Goal: Use online tool/utility: Utilize a website feature to perform a specific function

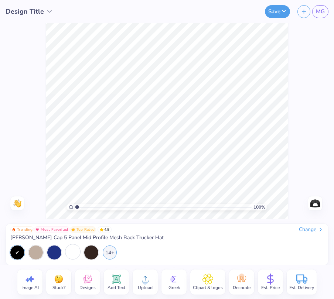
click at [70, 251] on div at bounding box center [73, 252] width 14 height 14
click at [110, 250] on div "14+" at bounding box center [110, 252] width 14 height 14
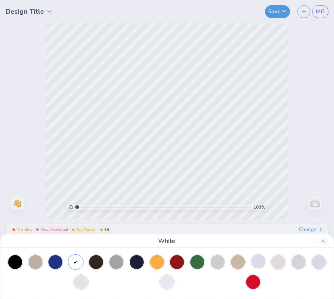
click at [254, 260] on div at bounding box center [258, 261] width 14 height 14
click at [221, 260] on div at bounding box center [218, 261] width 14 height 14
click at [259, 261] on div at bounding box center [258, 261] width 14 height 14
click at [223, 260] on div at bounding box center [218, 261] width 14 height 14
click at [280, 260] on div at bounding box center [278, 261] width 14 height 14
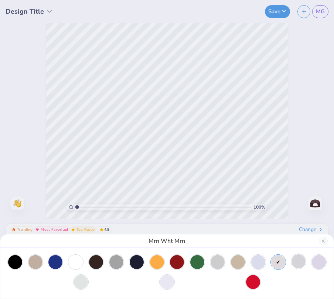
click at [303, 262] on div at bounding box center [298, 261] width 14 height 14
click at [320, 266] on div at bounding box center [319, 261] width 14 height 14
click at [303, 265] on div at bounding box center [298, 261] width 14 height 14
